Goal: Information Seeking & Learning: Check status

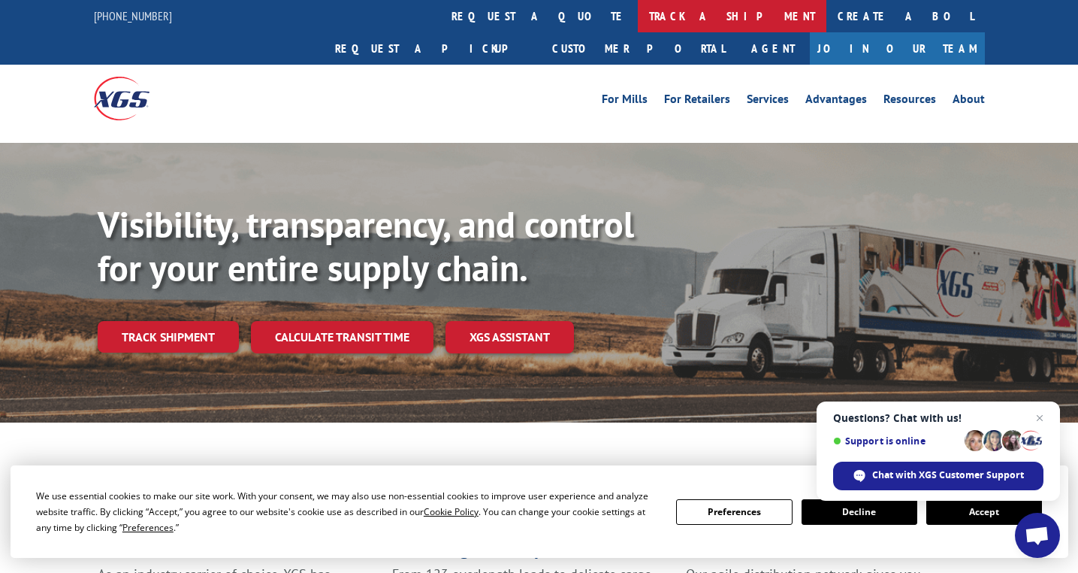
click at [638, 17] on link "track a shipment" at bounding box center [732, 16] width 189 height 32
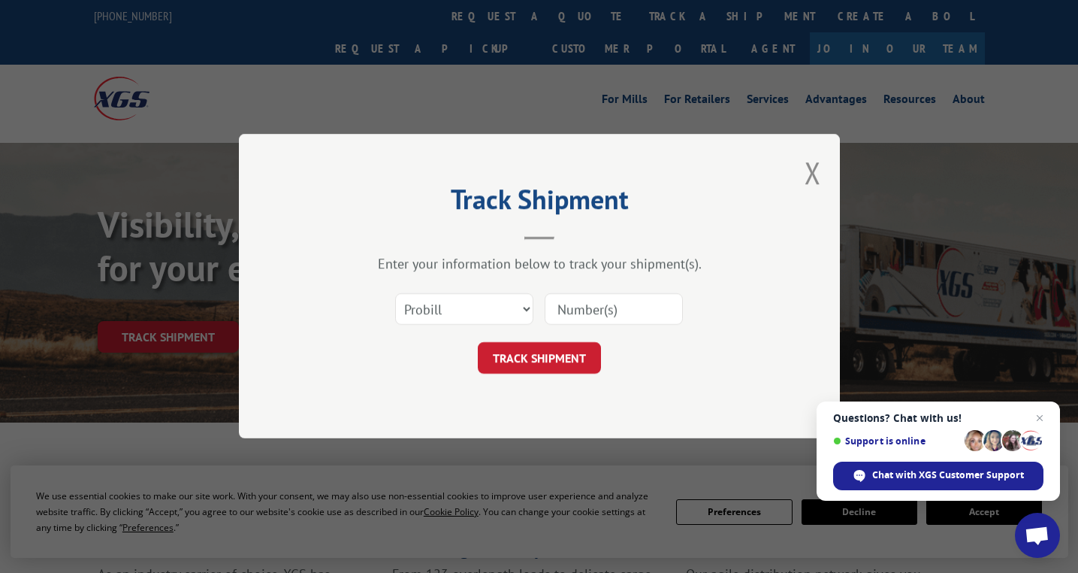
click at [594, 302] on input at bounding box center [614, 310] width 138 height 32
paste input "00100948030000833405"
type input "00100948030000833405"
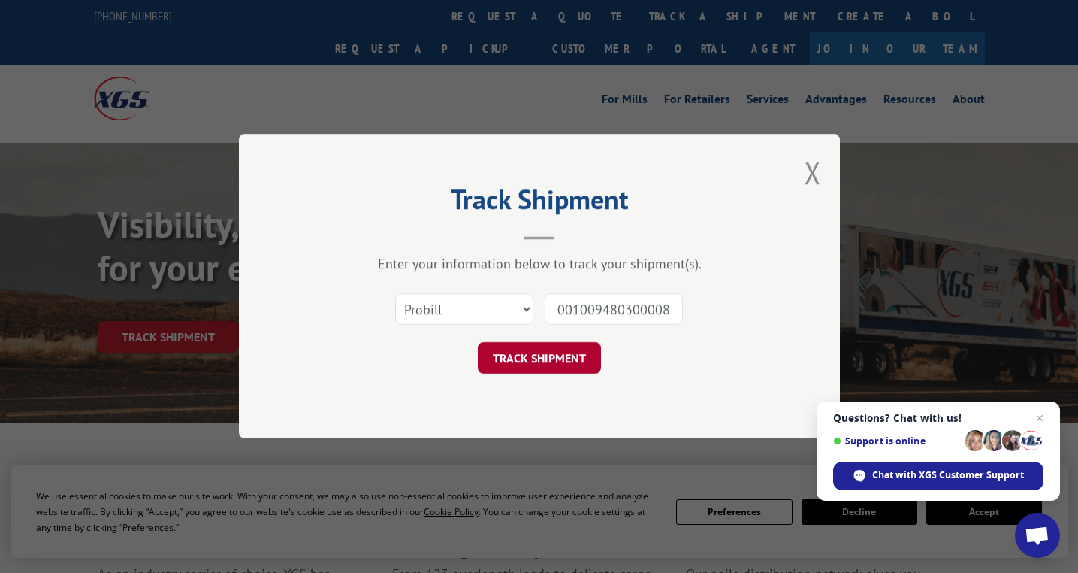
click at [543, 349] on button "TRACK SHIPMENT" at bounding box center [539, 359] width 123 height 32
